Goal: Information Seeking & Learning: Learn about a topic

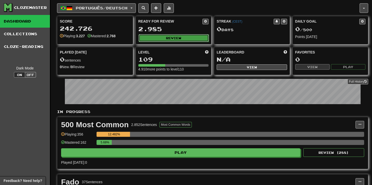
click at [164, 37] on button "Review" at bounding box center [174, 38] width 70 height 8
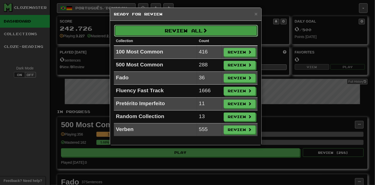
click at [174, 29] on button "Review All" at bounding box center [186, 31] width 144 height 12
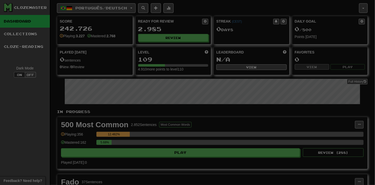
select select "***"
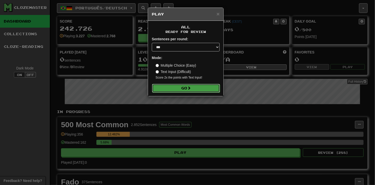
click at [182, 88] on button "Go" at bounding box center [186, 88] width 68 height 9
